Goal: Information Seeking & Learning: Learn about a topic

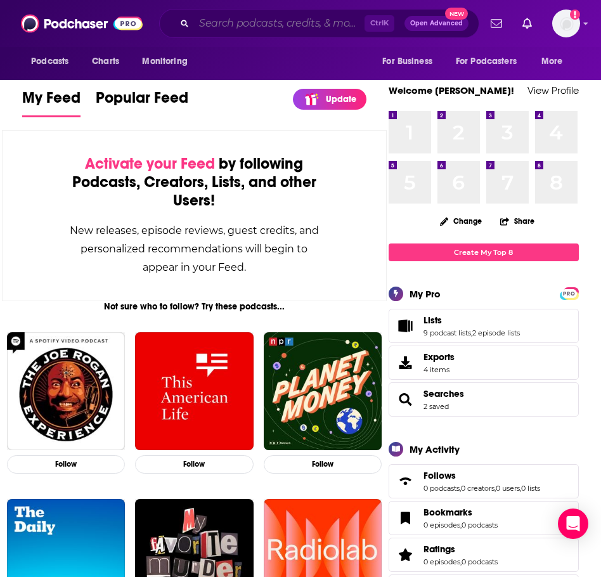
click at [230, 22] on input "Search podcasts, credits, & more..." at bounding box center [279, 23] width 171 height 20
click at [243, 24] on input "Search podcasts, credits, & more..." at bounding box center [279, 23] width 171 height 20
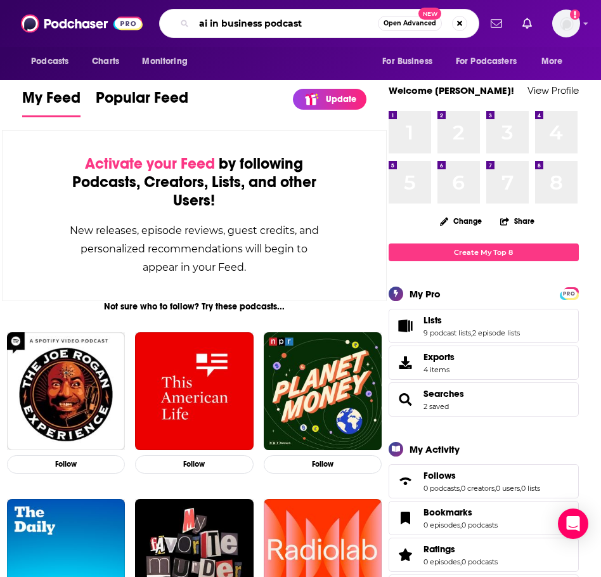
type input "ai in business podcast"
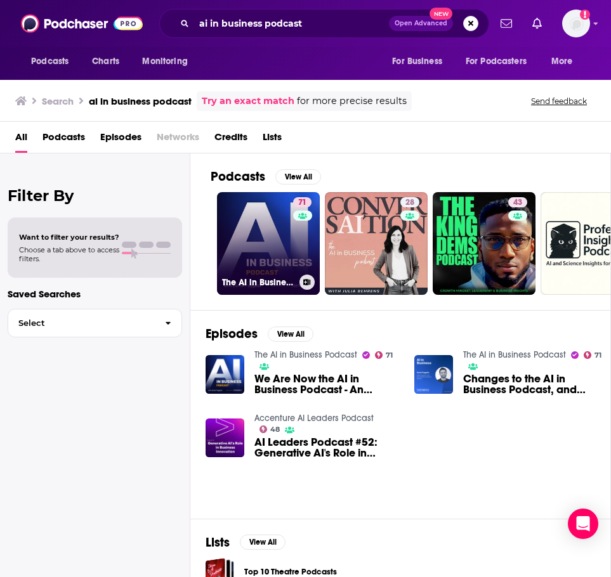
click at [259, 273] on link "71 The AI in Business Podcast" at bounding box center [268, 243] width 103 height 103
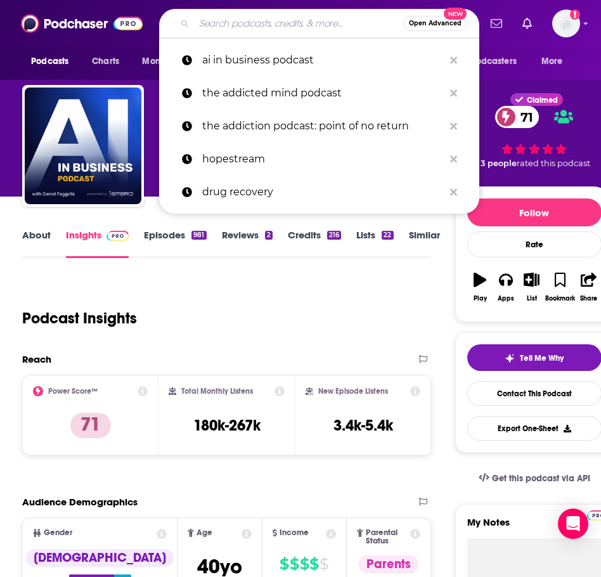
click at [287, 20] on input "Search podcasts, credits, & more..." at bounding box center [298, 23] width 209 height 20
click at [245, 16] on input "Search podcasts, credits, & more..." at bounding box center [298, 23] width 209 height 20
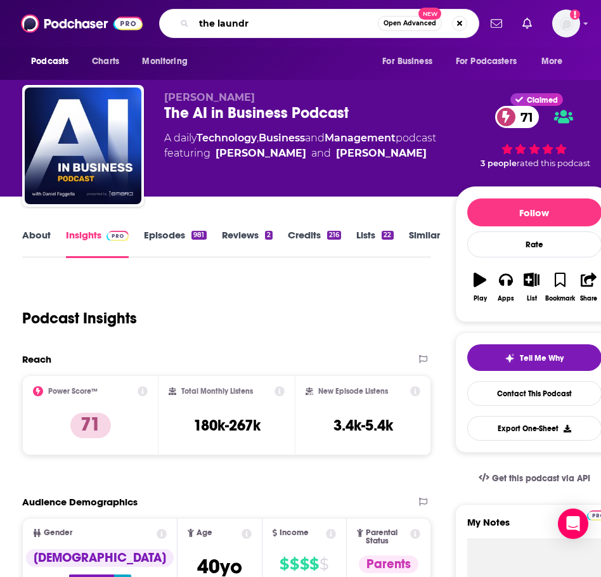
type input "the laundry"
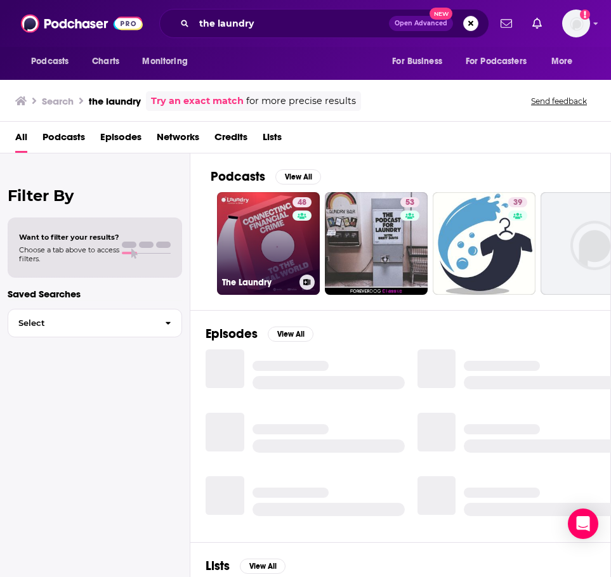
click at [251, 271] on link "48 The Laundry" at bounding box center [268, 243] width 103 height 103
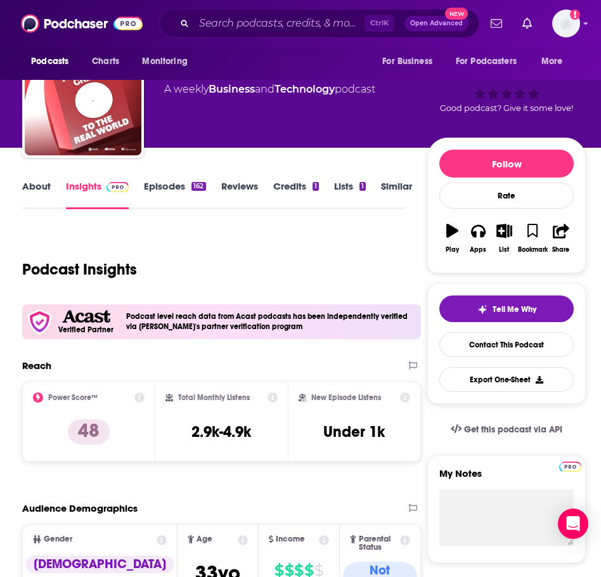
scroll to position [63, 0]
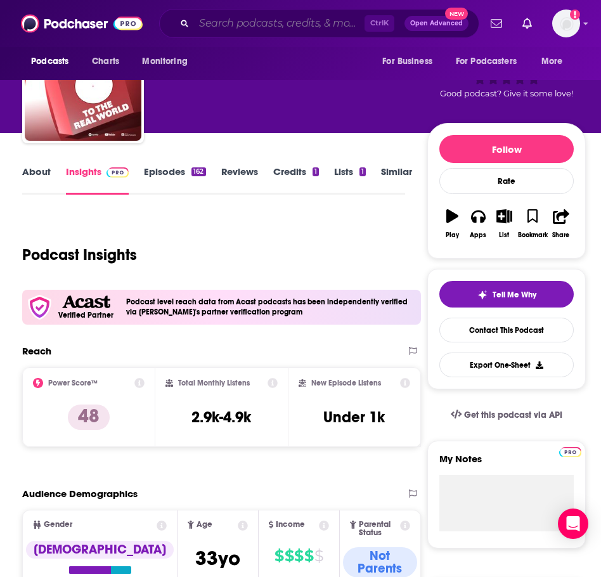
click at [261, 27] on input "Search podcasts, credits, & more..." at bounding box center [279, 23] width 171 height 20
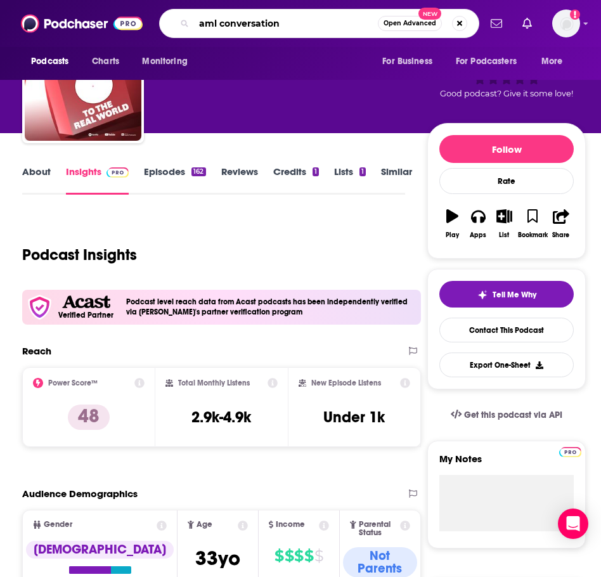
type input "aml conversations"
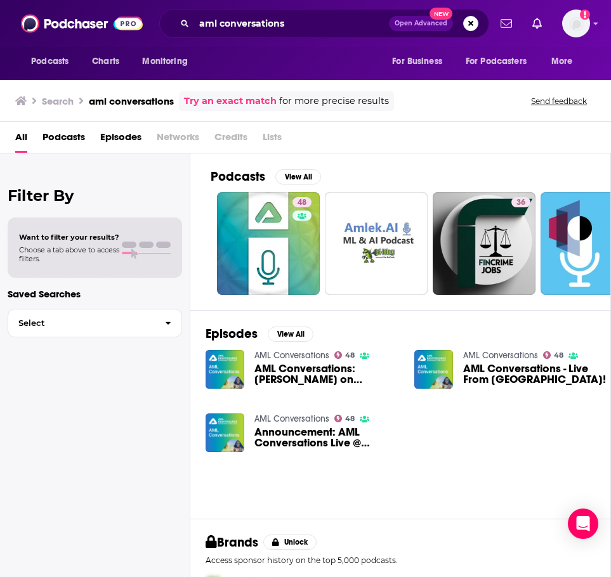
click at [271, 354] on link "AML Conversations" at bounding box center [291, 355] width 75 height 11
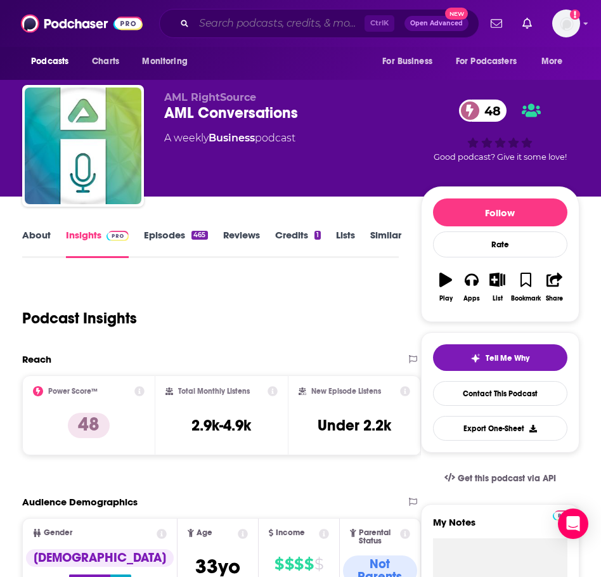
click at [256, 22] on input "Search podcasts, credits, & more..." at bounding box center [279, 23] width 171 height 20
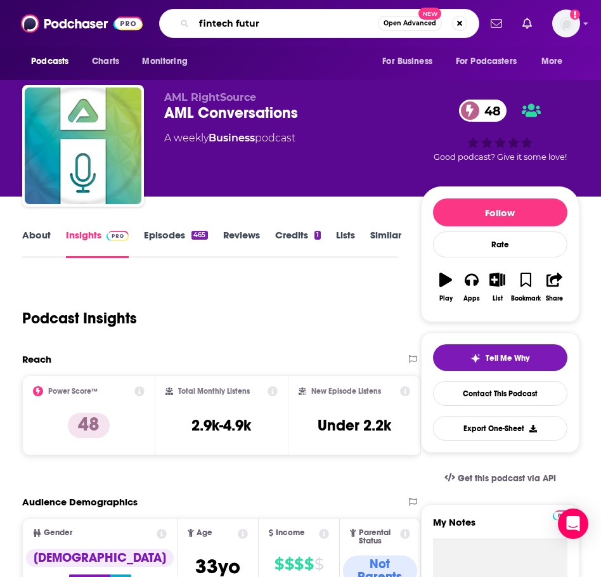
type input "fintech future"
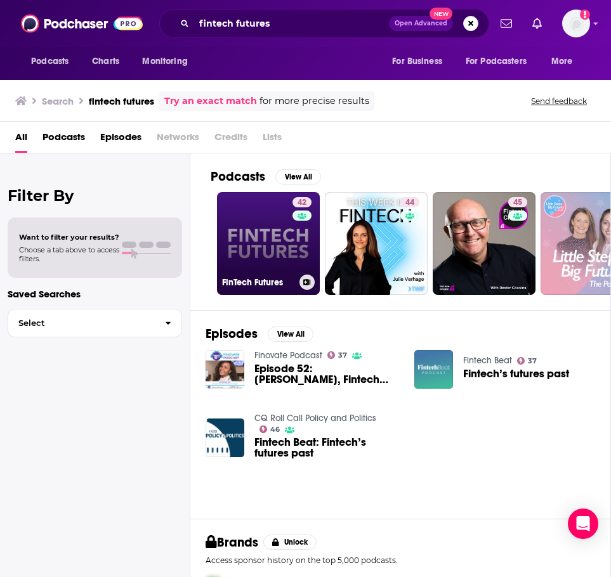
click at [276, 243] on link "42 FinTech Futures" at bounding box center [268, 243] width 103 height 103
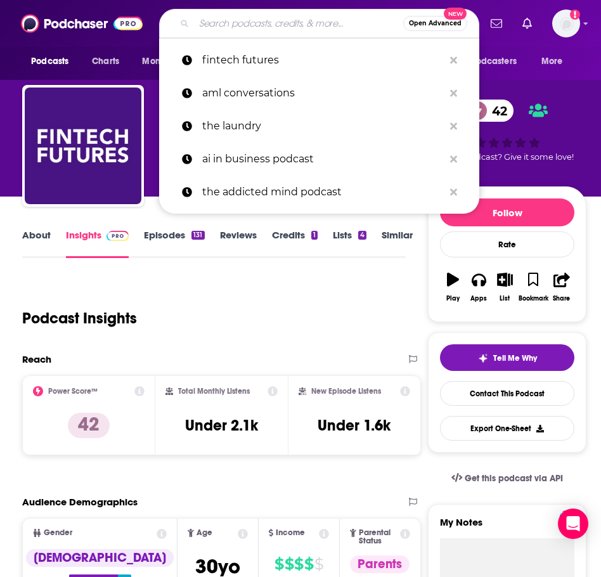
click at [243, 22] on input "Search podcasts, credits, & more..." at bounding box center [298, 23] width 209 height 20
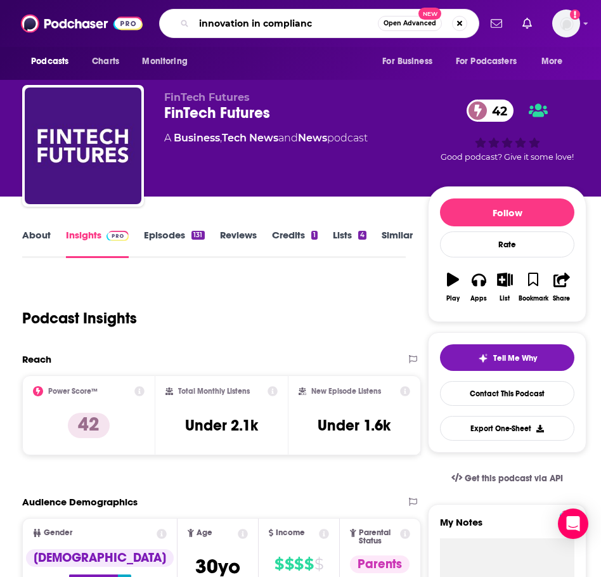
type input "innovation in compliance"
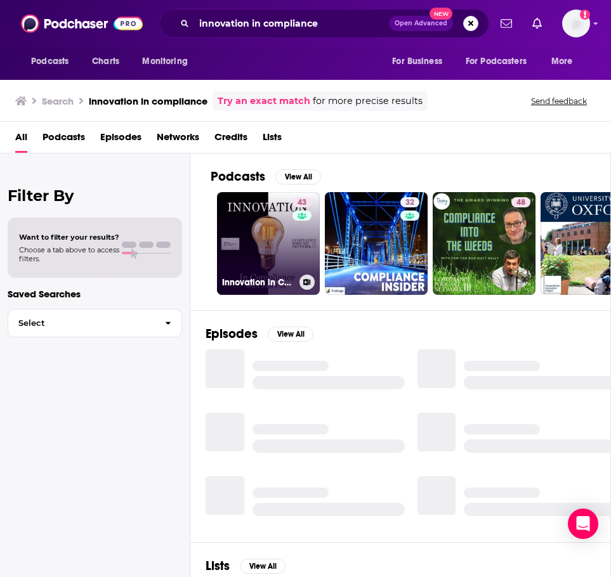
click at [271, 287] on h3 "Innovation in Compliance with [PERSON_NAME]" at bounding box center [258, 282] width 72 height 11
